Goal: Answer question/provide support

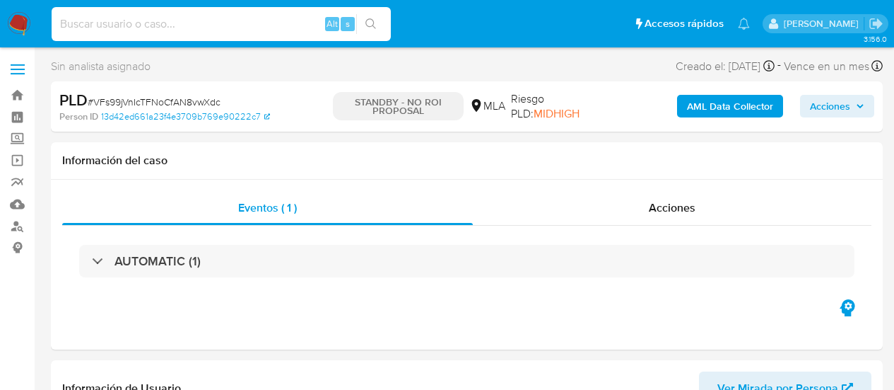
select select "10"
type input "e2xw5FkVzJcWBuTkKEFsrIMX"
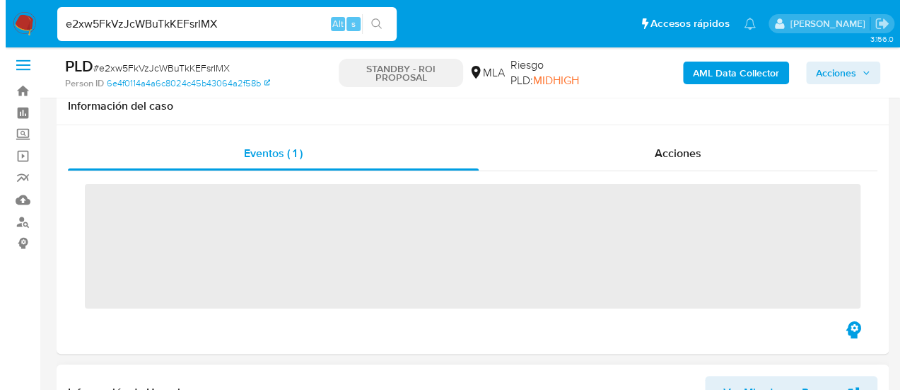
scroll to position [283, 0]
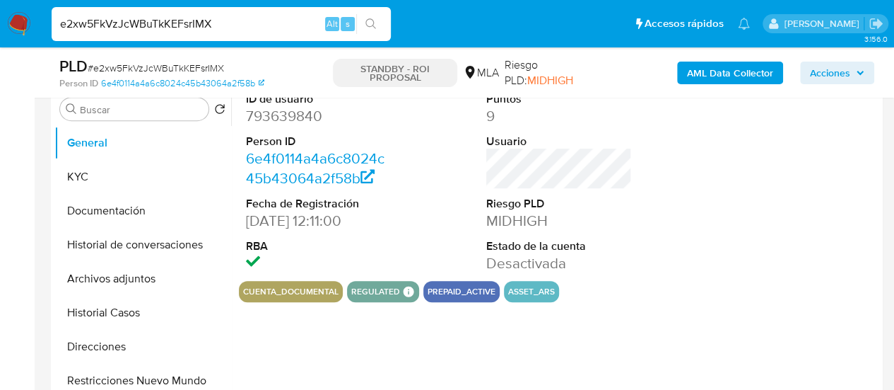
click at [125, 285] on button "Archivos adjuntos" at bounding box center [142, 279] width 177 height 34
select select "10"
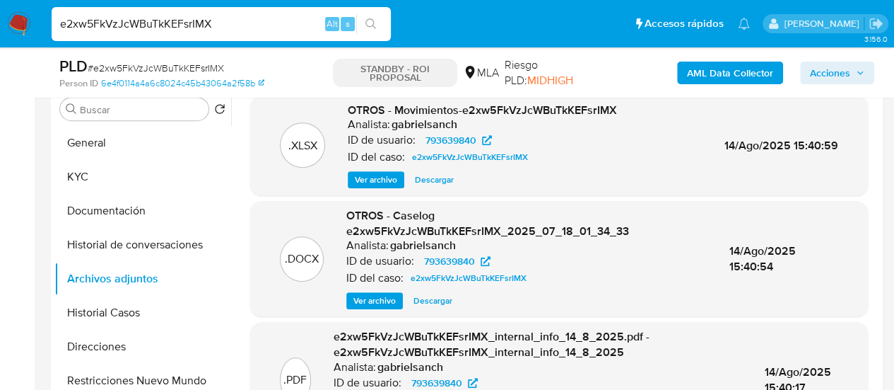
click at [393, 305] on span "Ver archivo" at bounding box center [374, 300] width 42 height 14
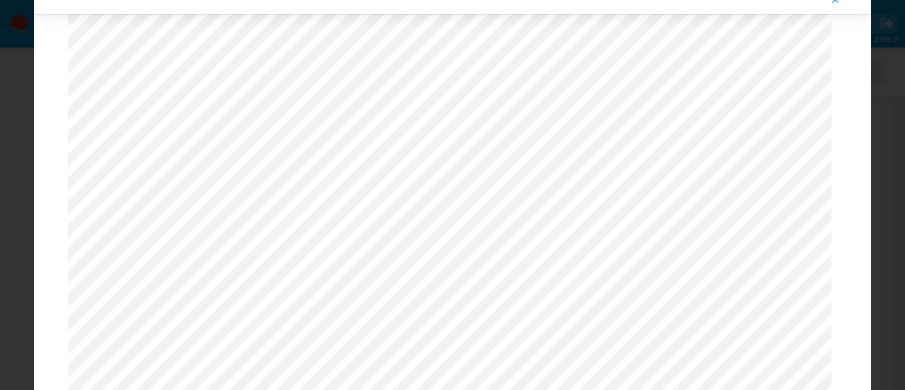
scroll to position [1315, 0]
click at [824, 6] on button "Attachment preview" at bounding box center [835, 0] width 31 height 23
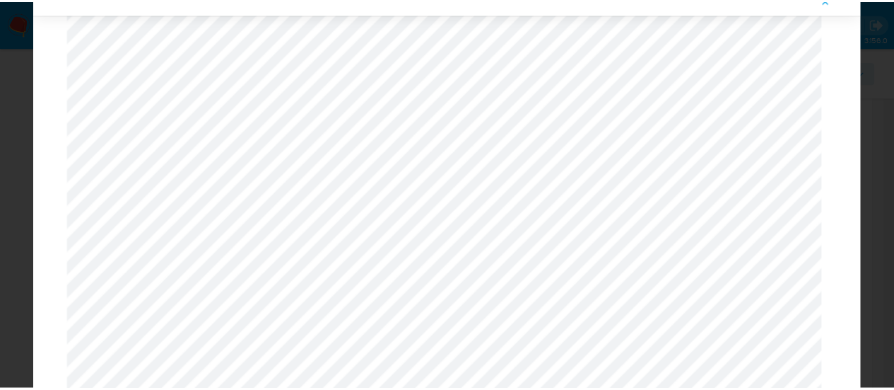
scroll to position [45, 0]
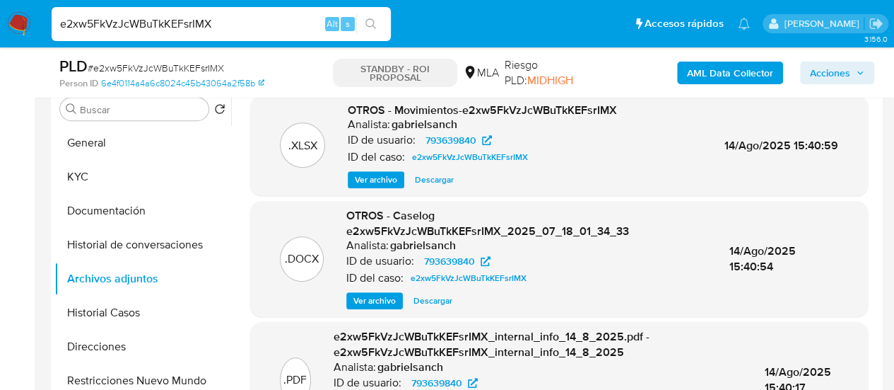
click at [202, 17] on input "e2xw5FkVzJcWBuTkKEFsrIMX" at bounding box center [221, 24] width 339 height 18
paste input "MgzGTWPfnNqJOdfFC3dhedk"
type input "eMgzGTWPfnNqJOdfFC3dhedk"
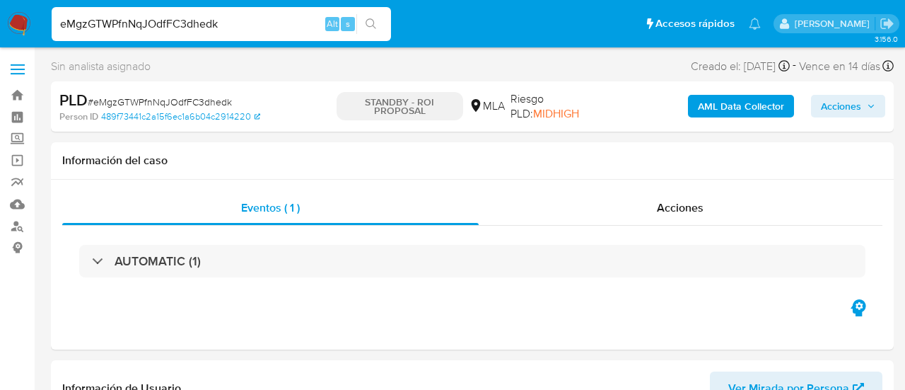
select select "10"
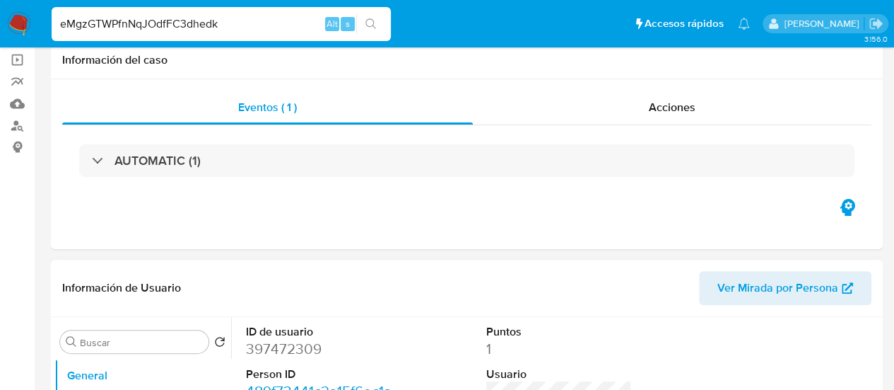
scroll to position [212, 0]
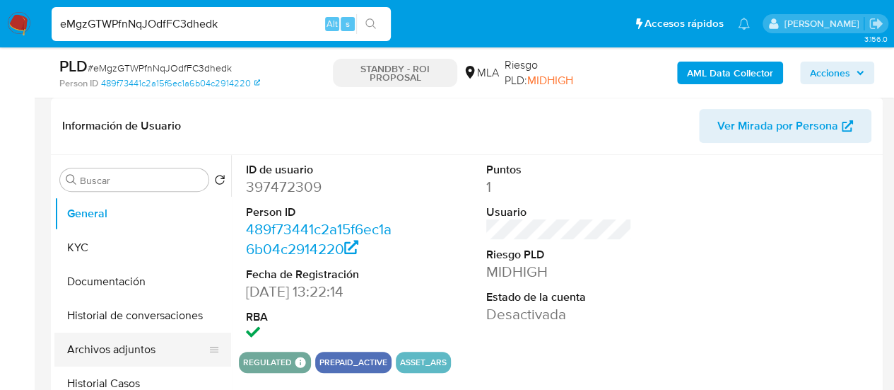
click at [126, 350] on button "Archivos adjuntos" at bounding box center [136, 349] width 165 height 34
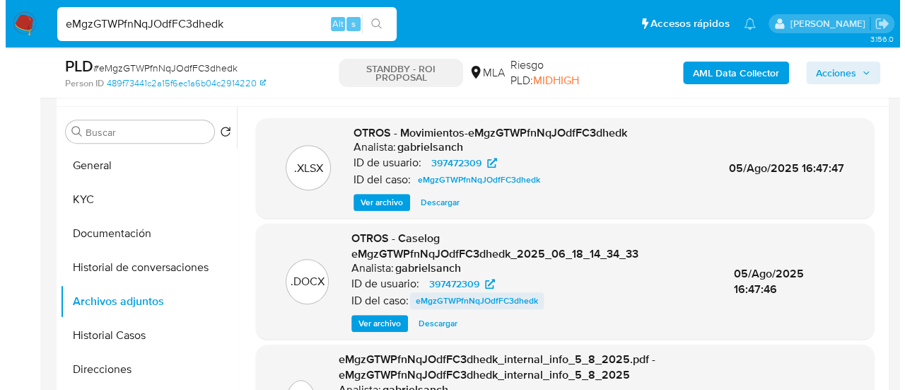
scroll to position [283, 0]
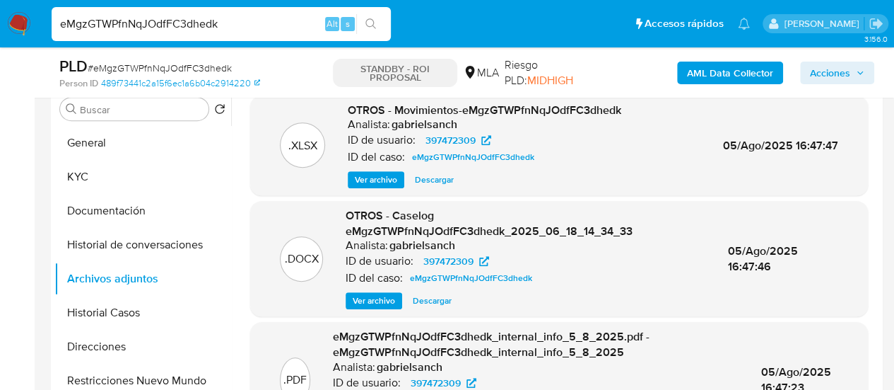
click at [392, 297] on span "Ver archivo" at bounding box center [374, 300] width 42 height 14
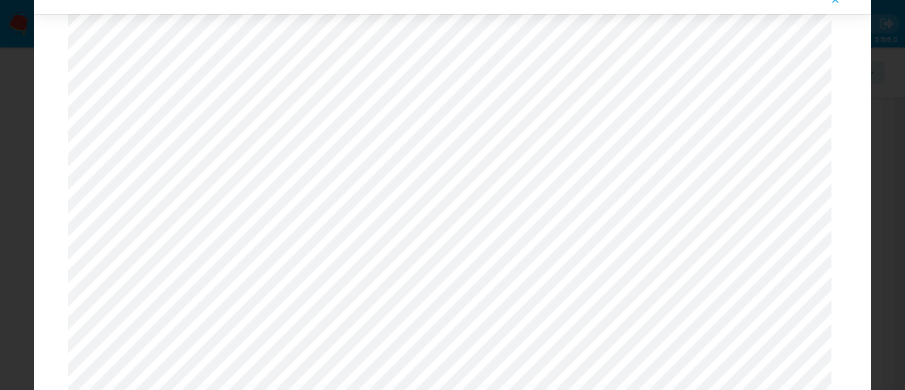
scroll to position [467, 0]
click at [838, 4] on icon "Attachment preview" at bounding box center [835, -1] width 11 height 11
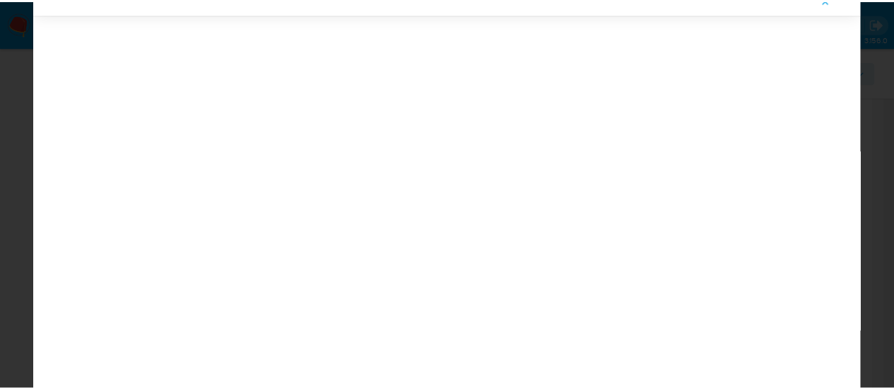
scroll to position [45, 0]
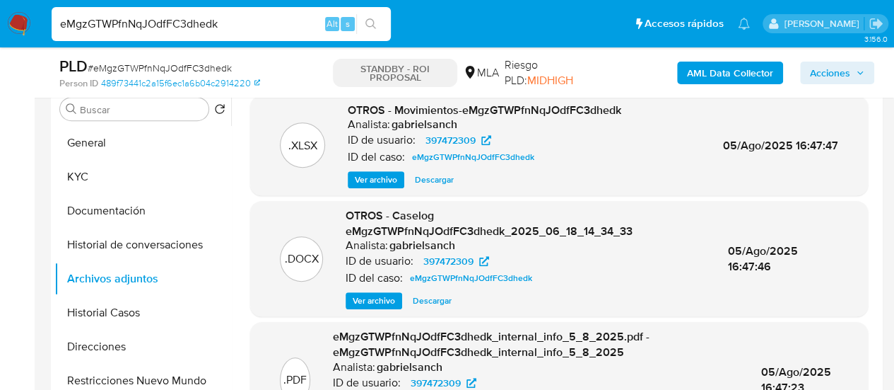
click at [156, 18] on input "eMgzGTWPfnNqJOdfFC3dhedk" at bounding box center [221, 24] width 339 height 18
paste input "sPtmaNm4MJm49CifzgghpXeB"
type input "sPtmaNm4MJm49CifzgghpXeB"
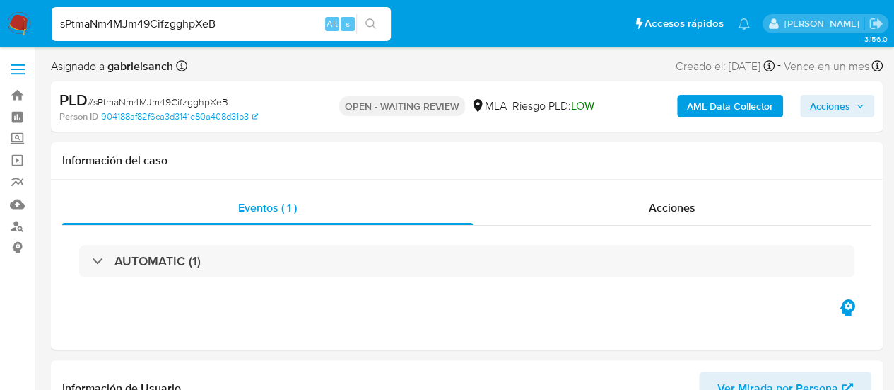
select select "10"
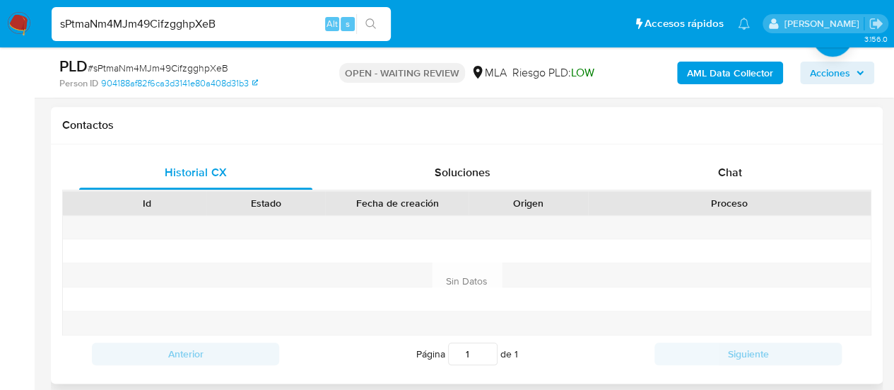
scroll to position [636, 0]
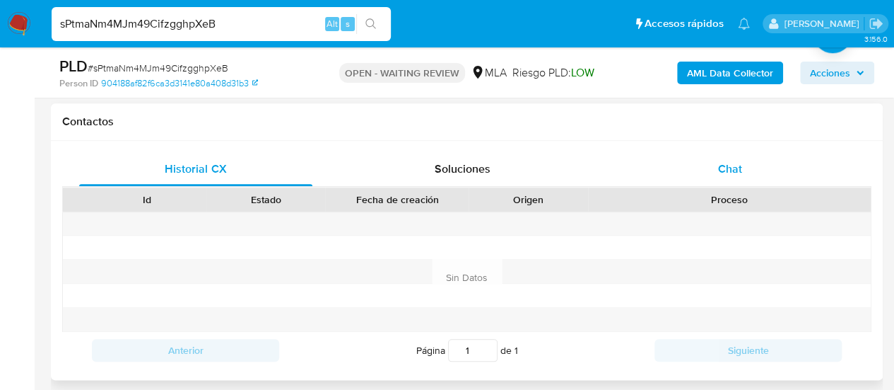
click at [711, 176] on div "Chat" at bounding box center [730, 169] width 233 height 34
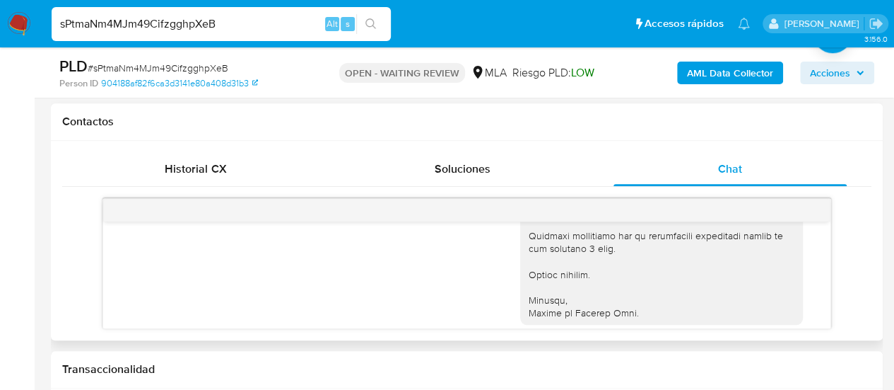
scroll to position [1820, 0]
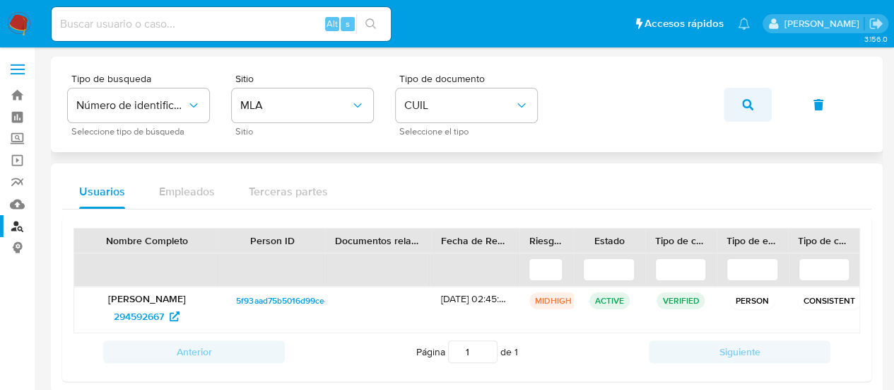
click at [737, 101] on button "button" at bounding box center [748, 105] width 48 height 34
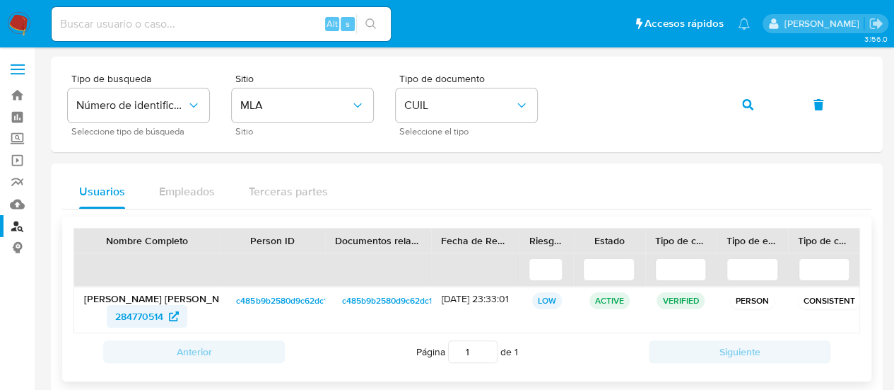
click at [164, 317] on span "284770514" at bounding box center [147, 316] width 64 height 23
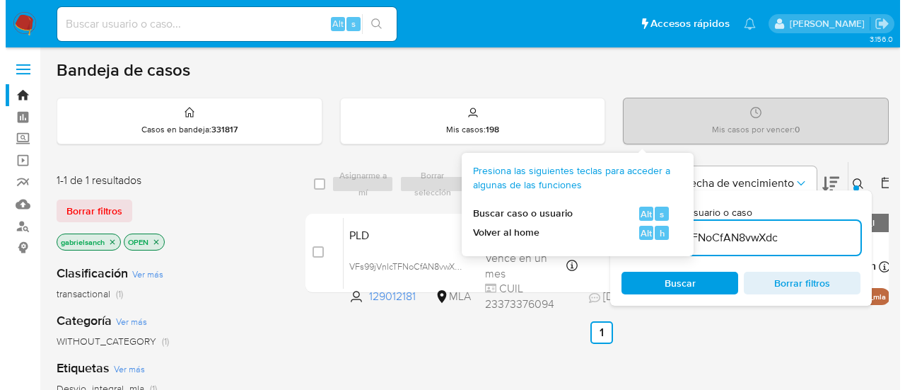
scroll to position [110, 0]
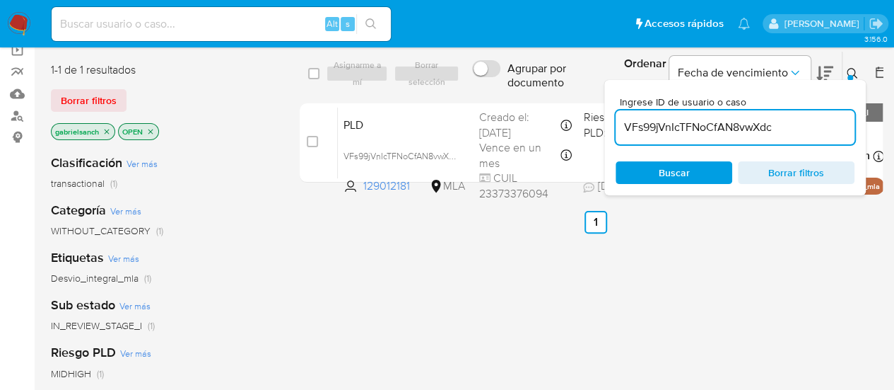
click at [718, 122] on input "VFs99jVnIcTFNoCfAN8vwXdc" at bounding box center [735, 127] width 239 height 18
paste input "sPtmaNm4MJm49CifzgghpXeB"
type input "sPtmaNm4MJm49CifzgghpXeB"
click at [311, 139] on input "checkbox" at bounding box center [312, 141] width 11 height 11
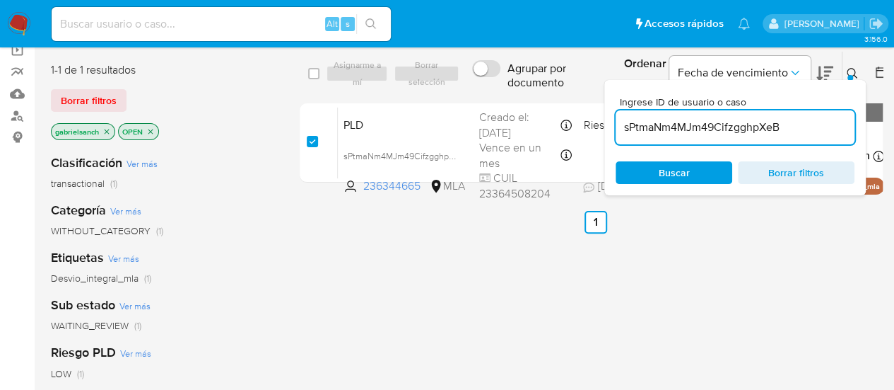
checkbox input "true"
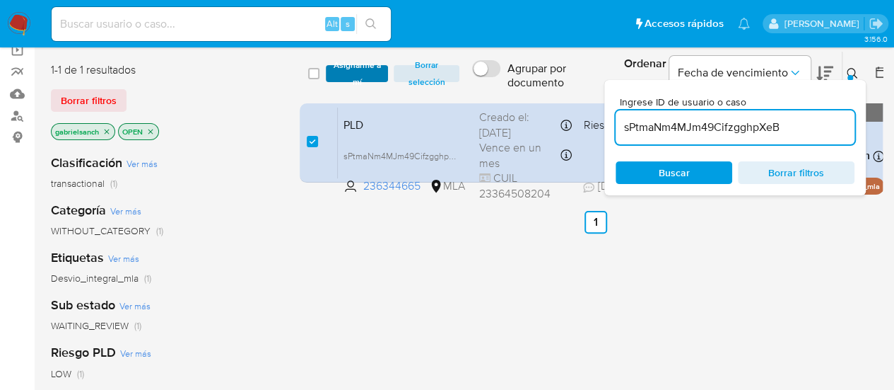
click at [344, 67] on span "Asignarme a mí" at bounding box center [357, 73] width 49 height 14
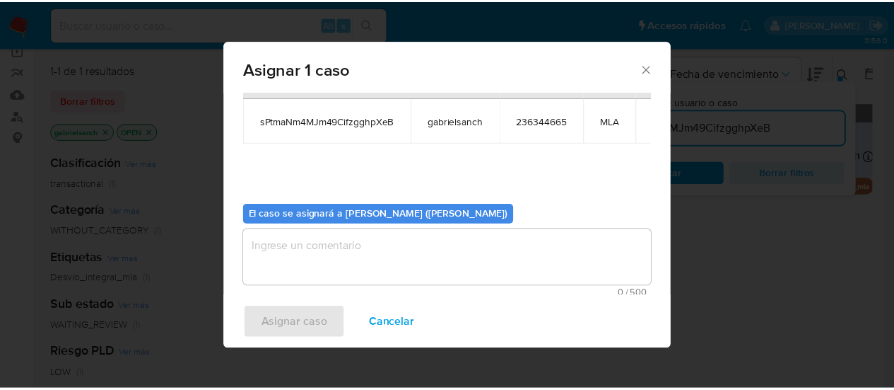
scroll to position [72, 0]
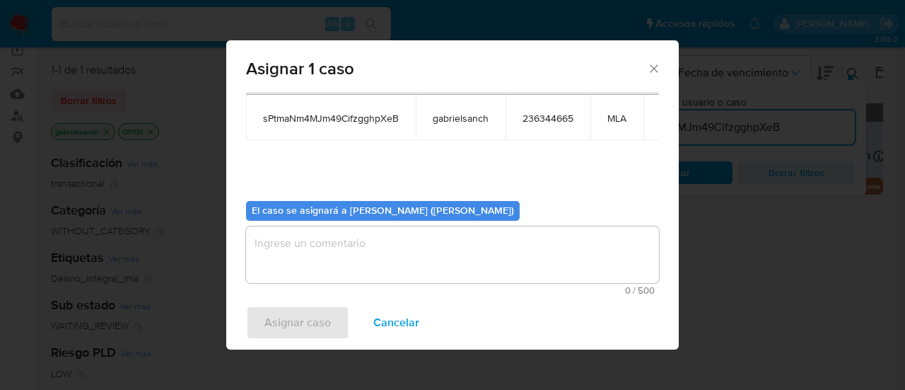
click at [346, 261] on textarea "assign-modal" at bounding box center [452, 254] width 413 height 57
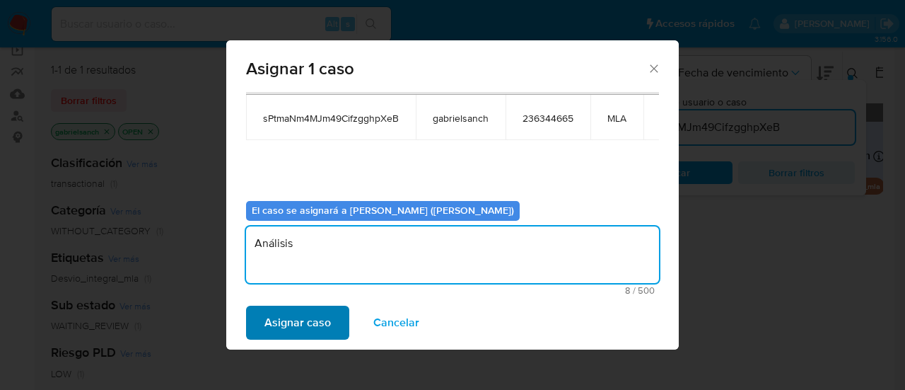
type textarea "Análisis"
click at [304, 318] on span "Asignar caso" at bounding box center [297, 322] width 66 height 31
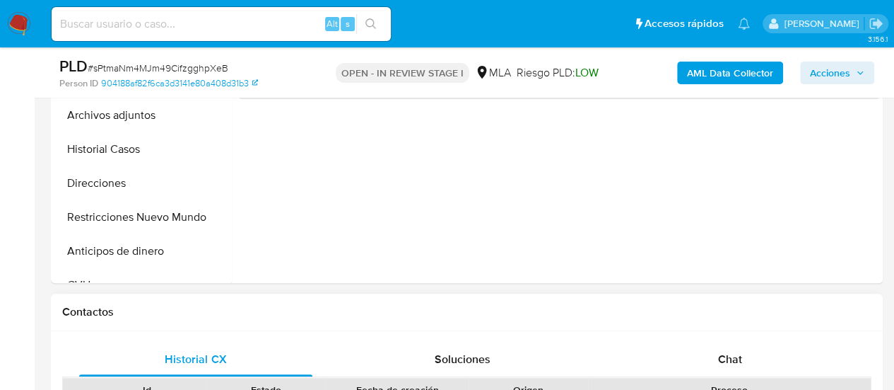
scroll to position [707, 0]
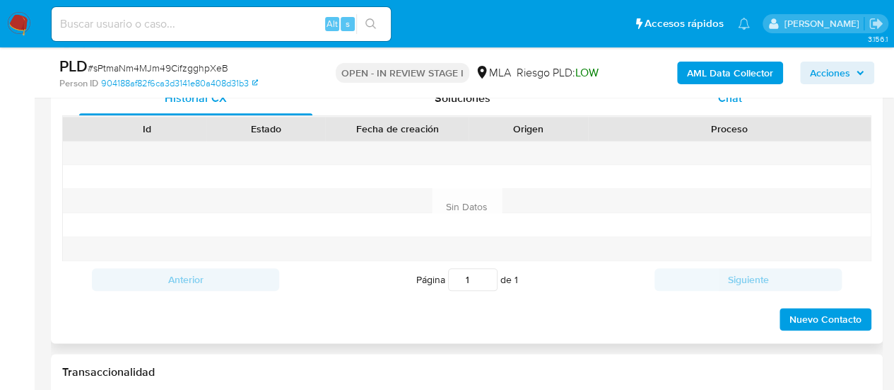
click at [734, 107] on div "Chat" at bounding box center [730, 98] width 233 height 34
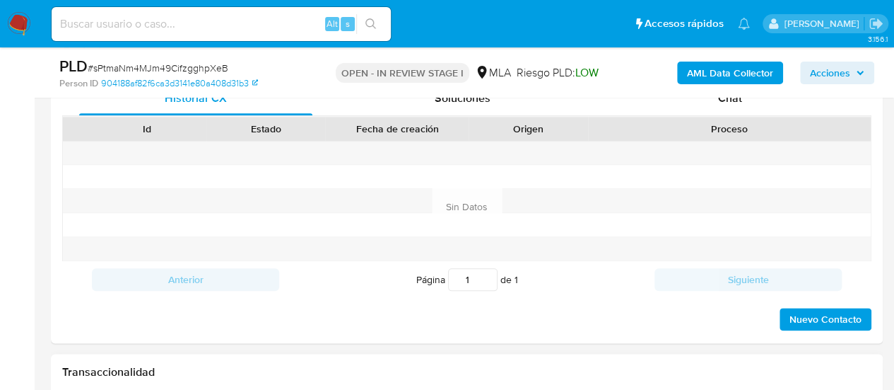
select select "10"
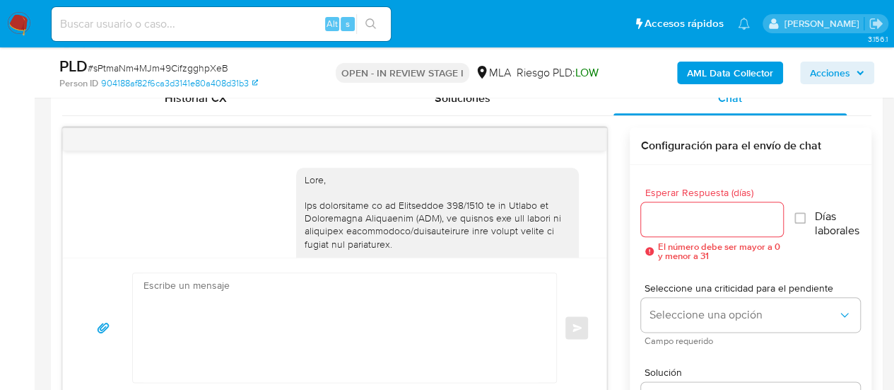
click at [283, 308] on textarea at bounding box center [341, 327] width 395 height 109
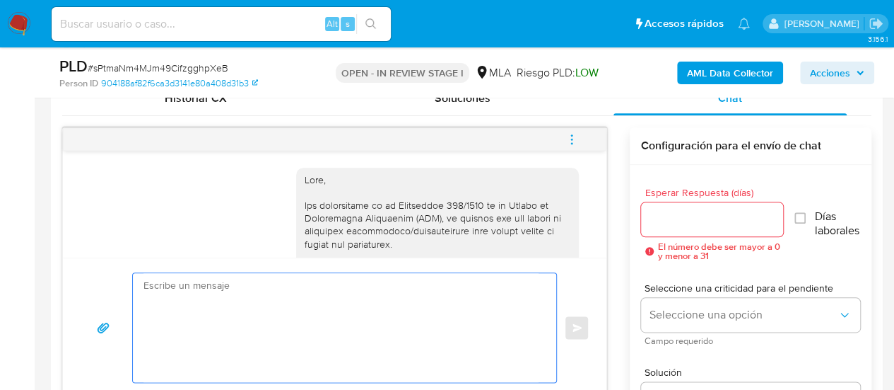
scroll to position [1820, 0]
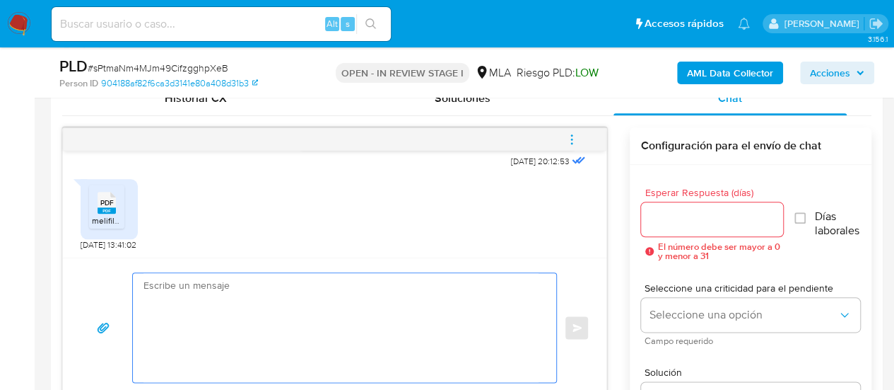
paste textarea "Hola, ¡Muchas gracias por tu respuesta! Confirmamos la recepción de la document…"
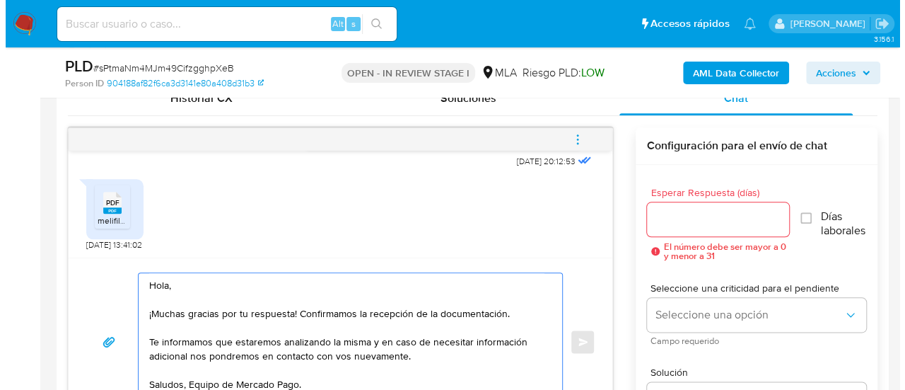
scroll to position [720, 0]
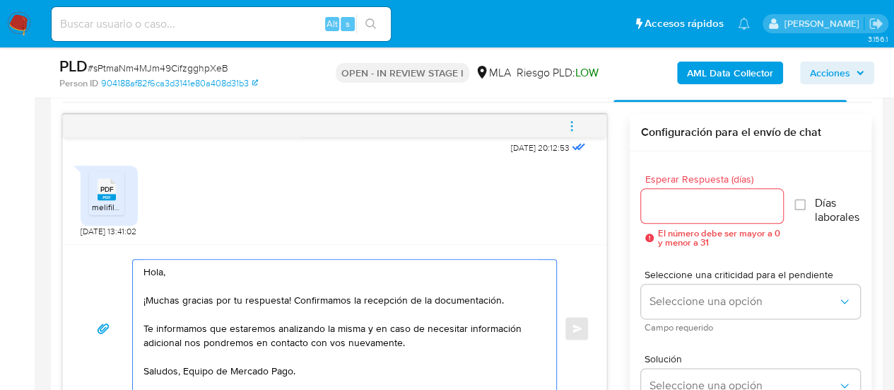
type textarea "Hola, ¡Muchas gracias por tu respuesta! Confirmamos la recepción de la document…"
click at [725, 197] on input "Esperar Respuesta (días)" at bounding box center [712, 206] width 143 height 18
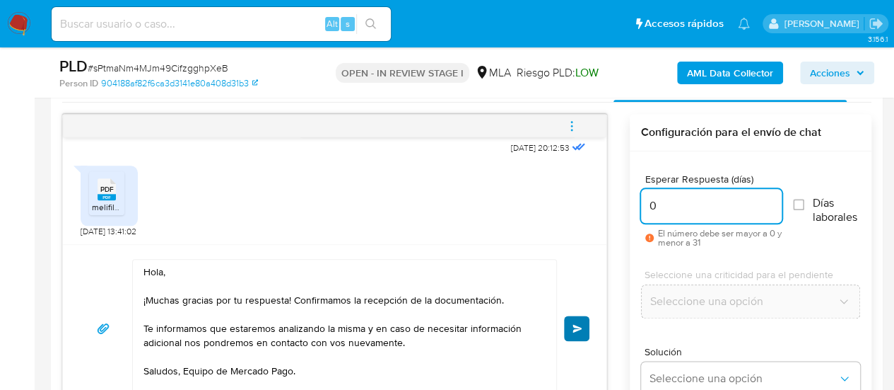
type input "0"
click at [580, 317] on button "Enviar" at bounding box center [576, 327] width 25 height 25
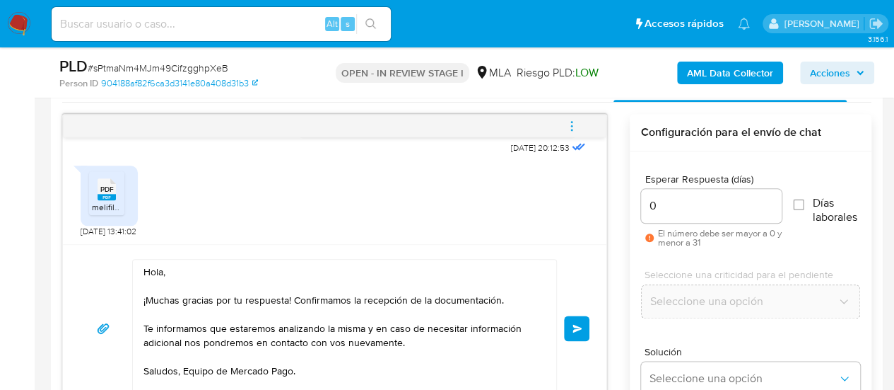
click at [566, 110] on span "menu-action" at bounding box center [572, 126] width 13 height 34
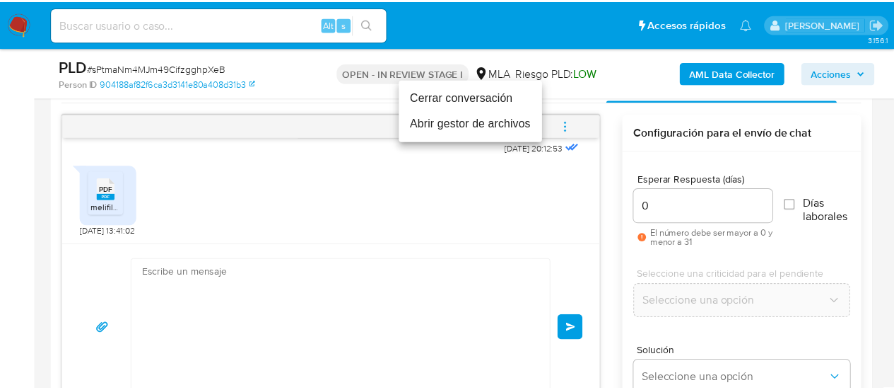
scroll to position [1989, 0]
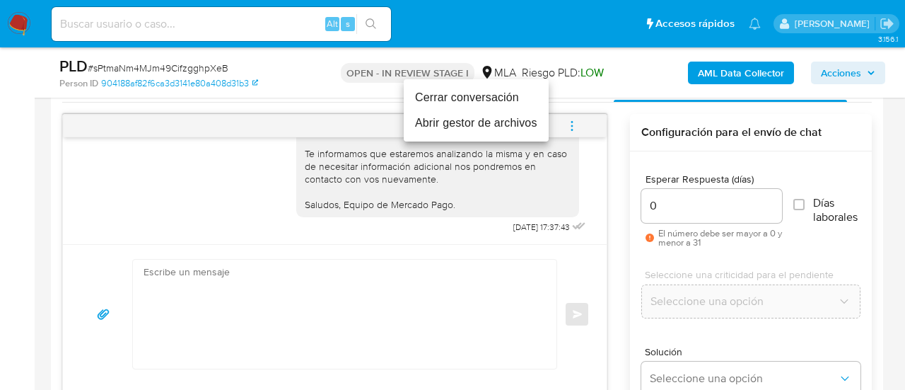
click at [519, 95] on li "Cerrar conversación" at bounding box center [476, 97] width 145 height 25
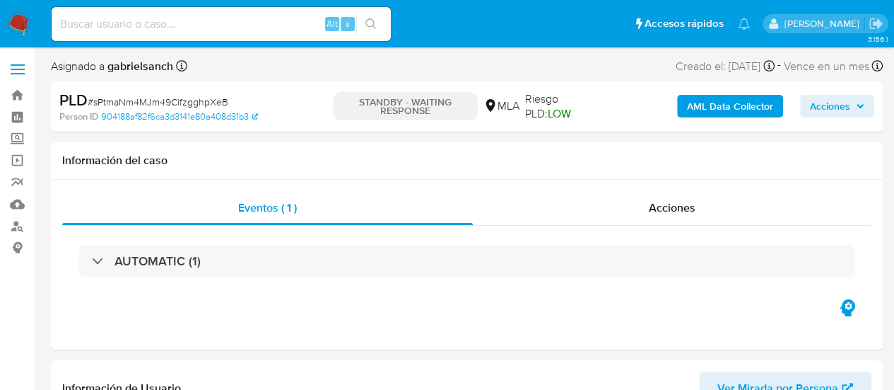
select select "10"
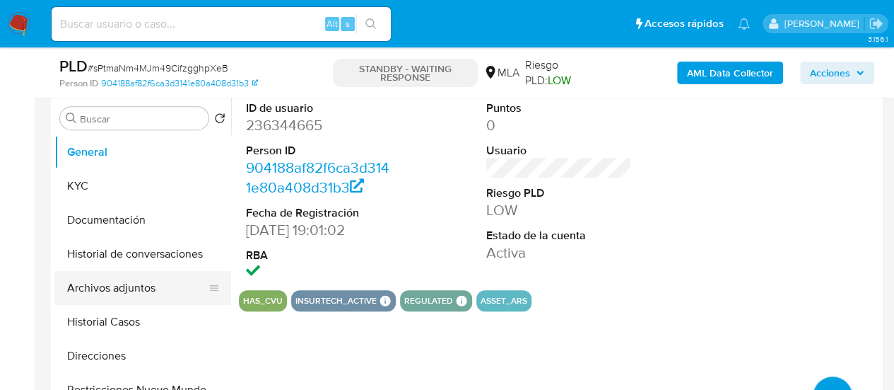
scroll to position [283, 0]
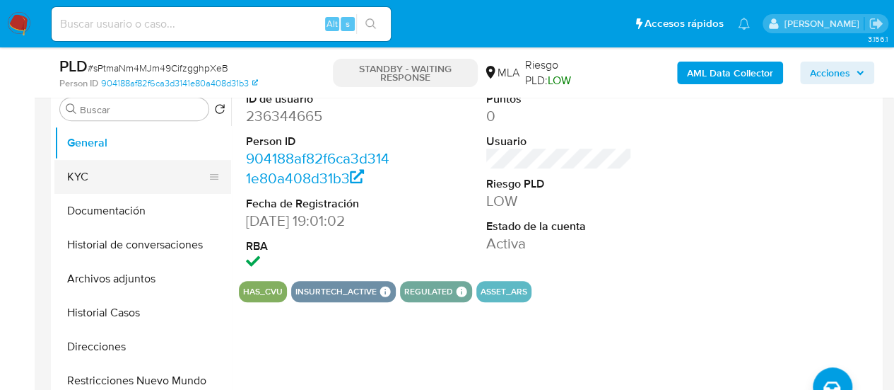
click at [85, 182] on button "KYC" at bounding box center [136, 177] width 165 height 34
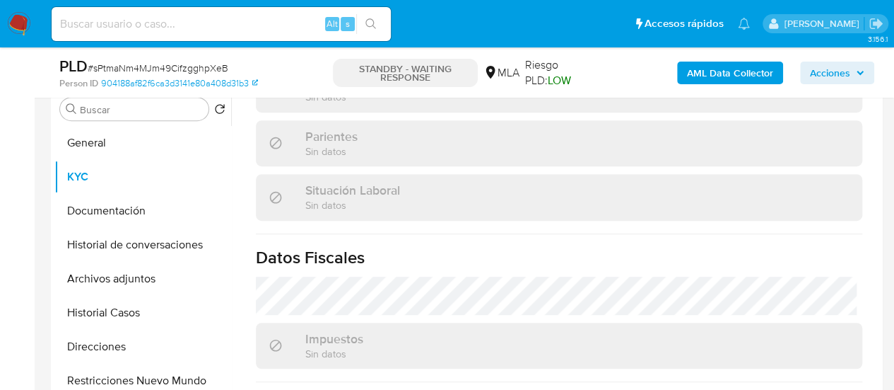
scroll to position [778, 0]
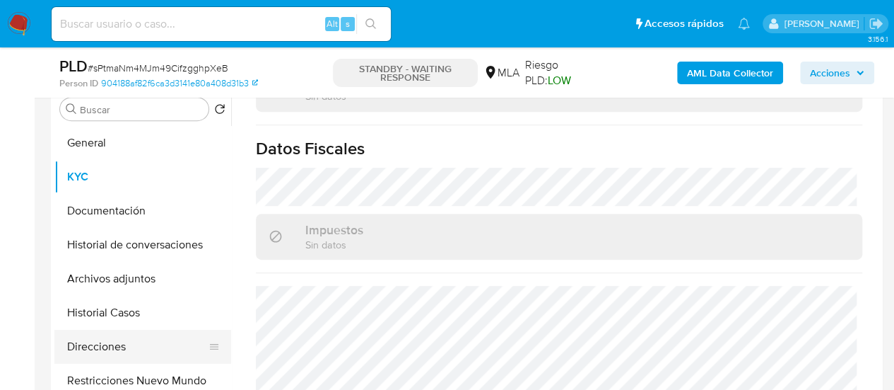
click at [103, 342] on button "Direcciones" at bounding box center [136, 346] width 165 height 34
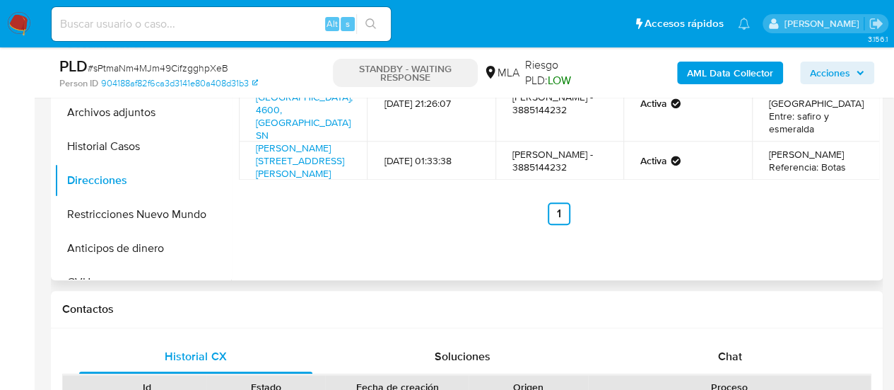
scroll to position [353, 0]
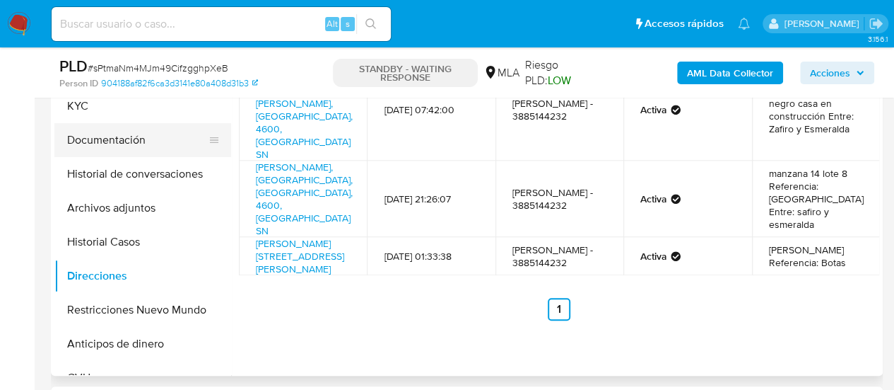
click at [124, 127] on button "Documentación" at bounding box center [136, 140] width 165 height 34
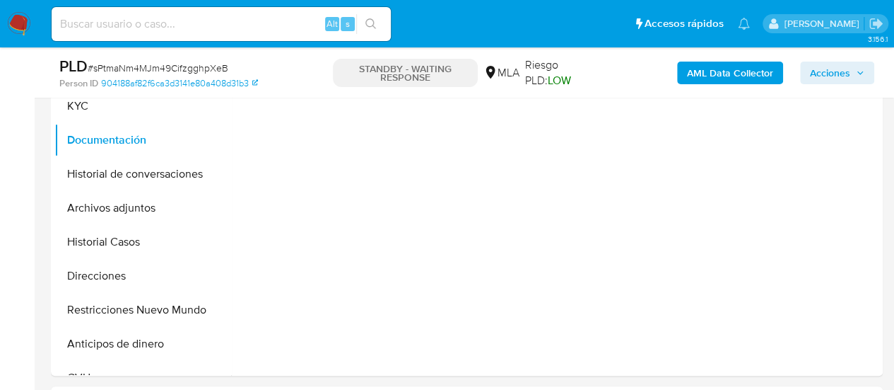
scroll to position [283, 0]
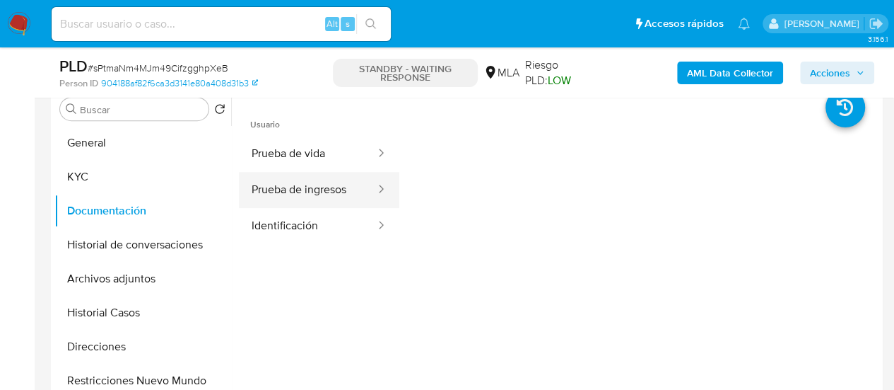
click at [326, 185] on button "Prueba de ingresos" at bounding box center [308, 190] width 138 height 36
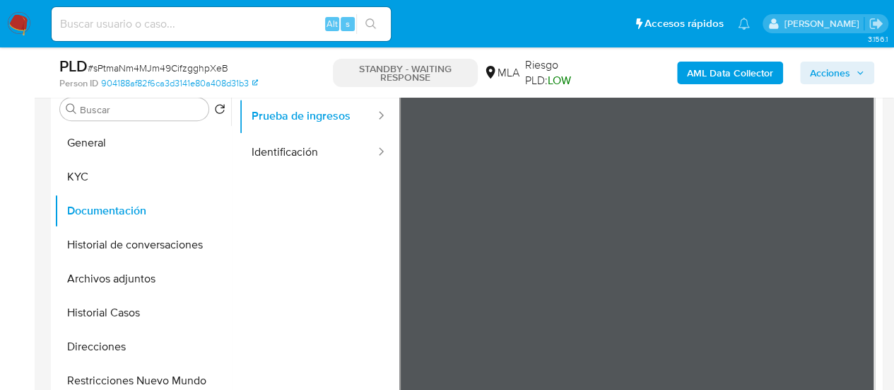
scroll to position [52, 0]
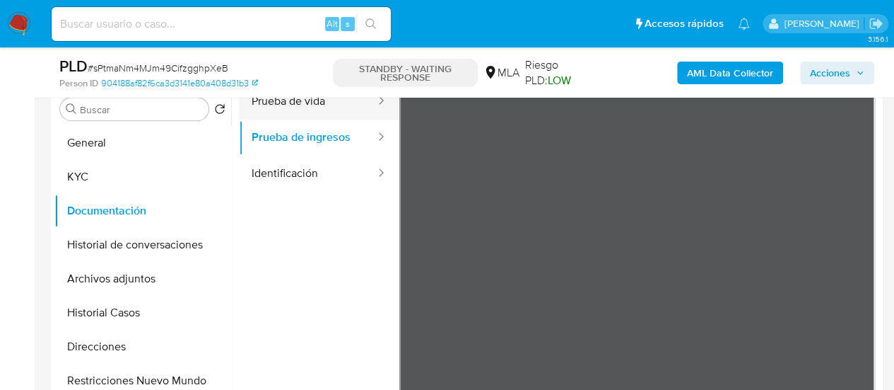
click at [303, 114] on button "Prueba de vida" at bounding box center [308, 101] width 138 height 36
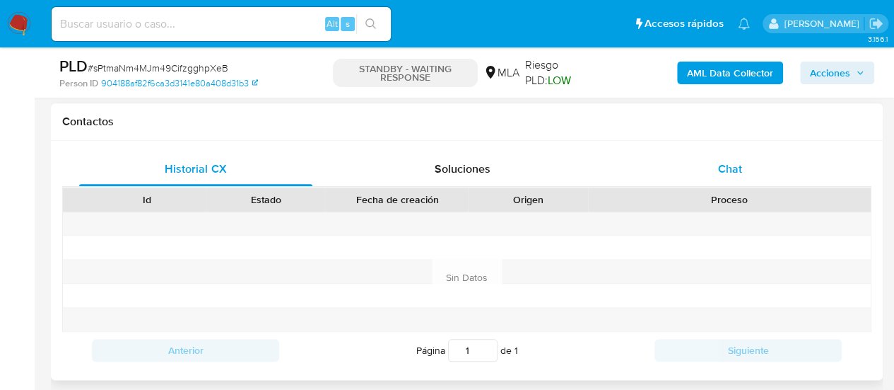
click at [675, 176] on div "Chat" at bounding box center [730, 169] width 233 height 34
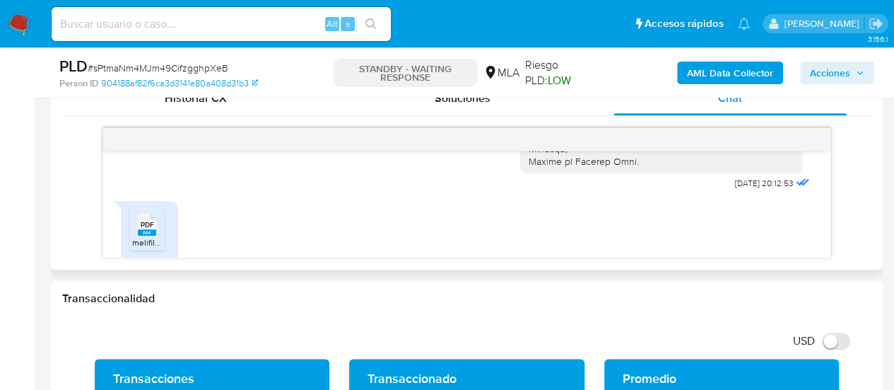
scroll to position [1767, 0]
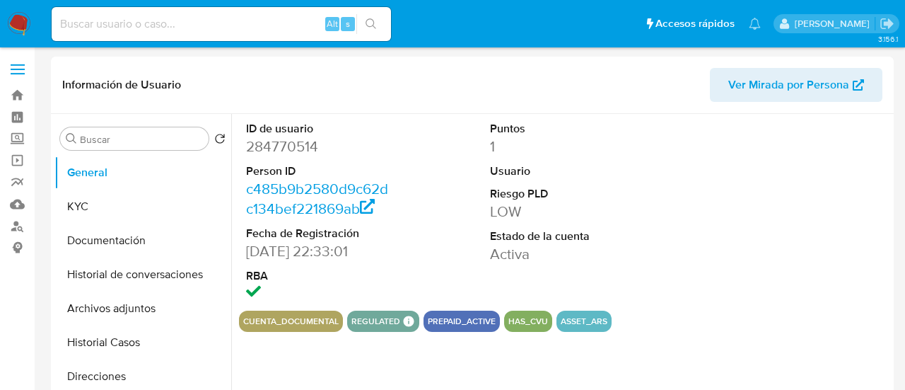
select select "10"
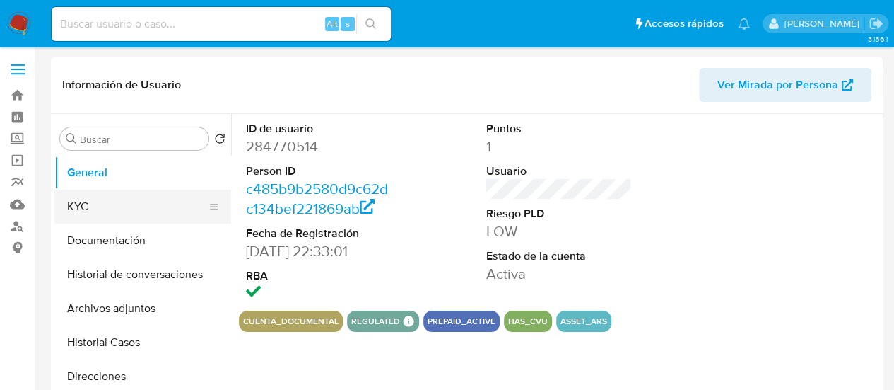
click at [111, 201] on button "KYC" at bounding box center [136, 206] width 165 height 34
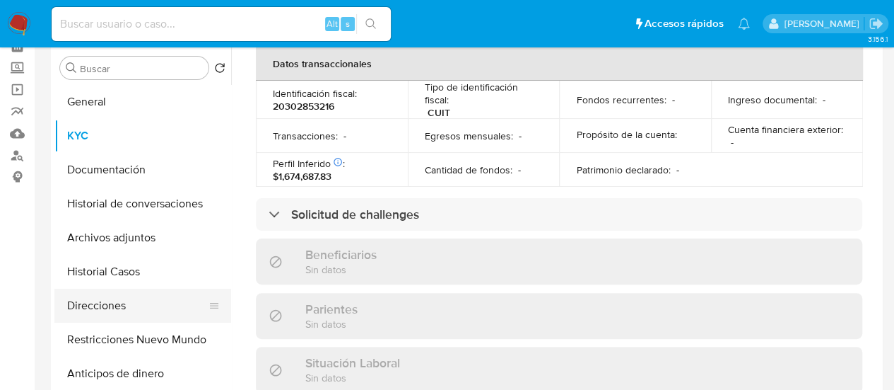
scroll to position [784, 0]
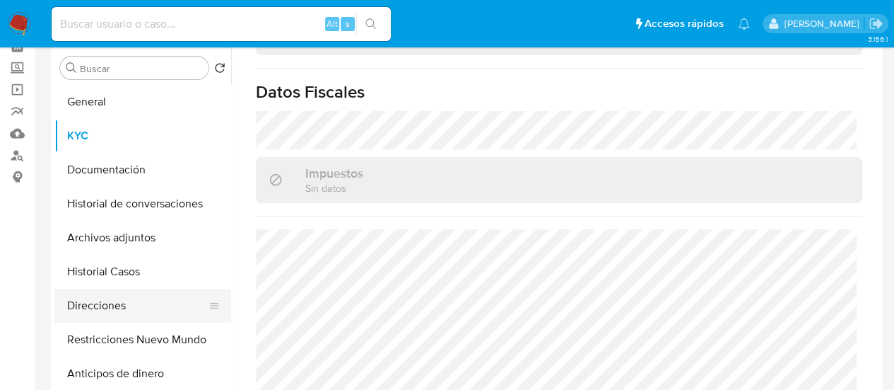
click at [123, 294] on button "Direcciones" at bounding box center [136, 305] width 165 height 34
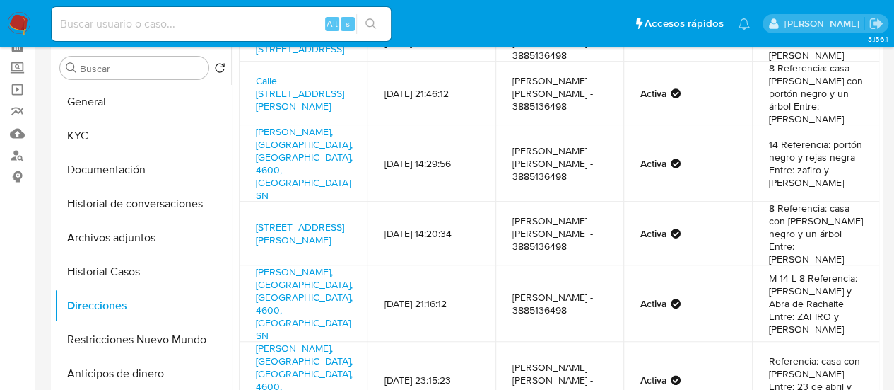
scroll to position [58, 0]
